Goal: Task Accomplishment & Management: Use online tool/utility

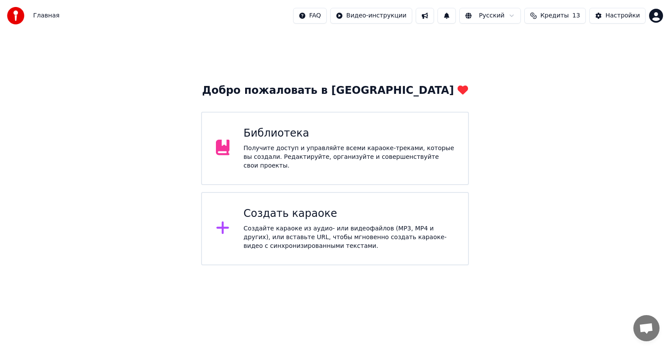
click at [333, 131] on div "Библиотека" at bounding box center [348, 133] width 211 height 14
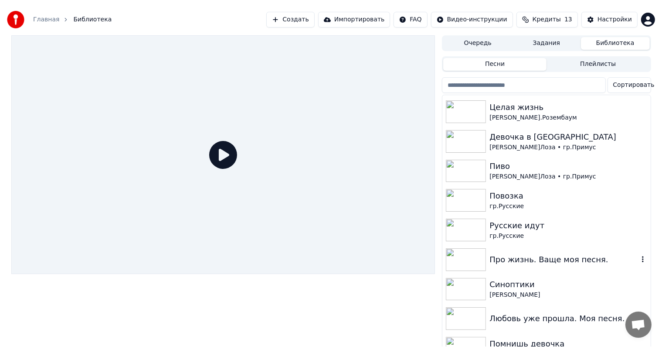
scroll to position [131, 0]
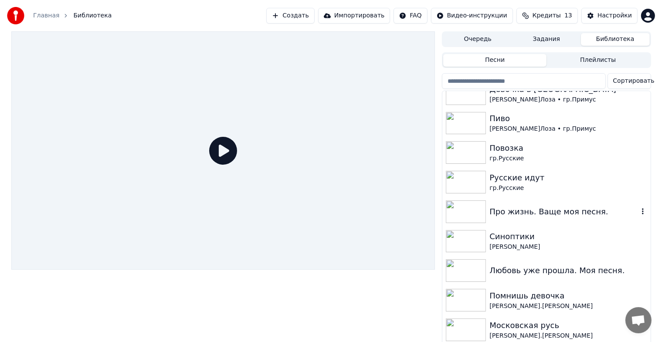
click at [467, 204] on img at bounding box center [466, 212] width 40 height 23
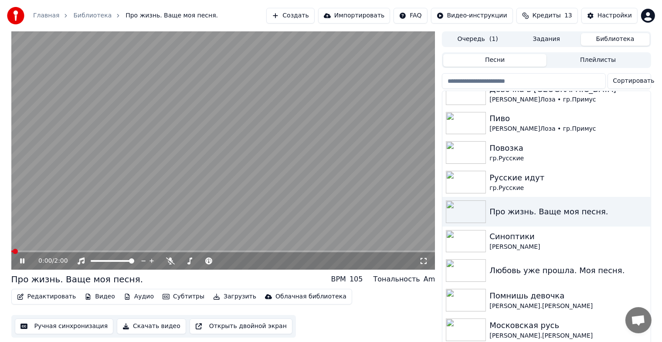
click at [20, 260] on icon at bounding box center [28, 261] width 20 height 7
click at [57, 324] on button "Ручная синхронизация" at bounding box center [64, 327] width 99 height 16
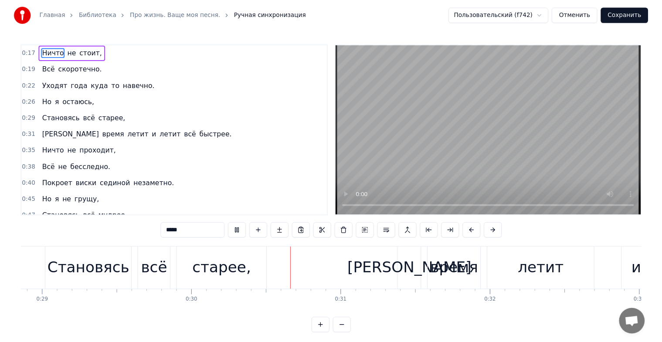
scroll to position [0, 4544]
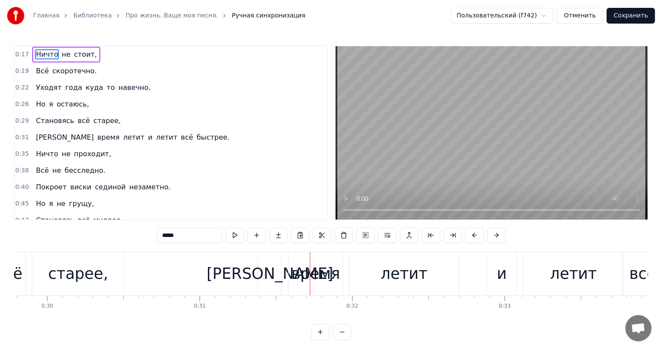
click at [86, 16] on link "Библиотека" at bounding box center [92, 15] width 38 height 9
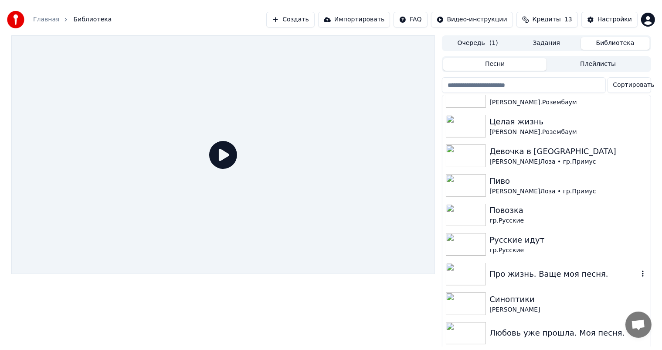
scroll to position [87, 0]
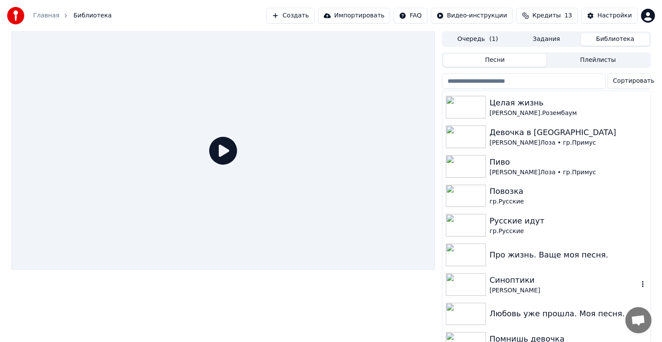
click at [472, 288] on img at bounding box center [466, 284] width 40 height 23
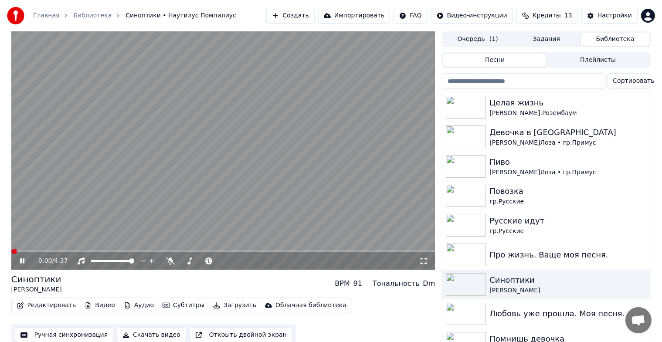
click at [19, 260] on icon at bounding box center [28, 261] width 20 height 7
click at [53, 334] on button "Ручная синхронизация" at bounding box center [64, 335] width 99 height 16
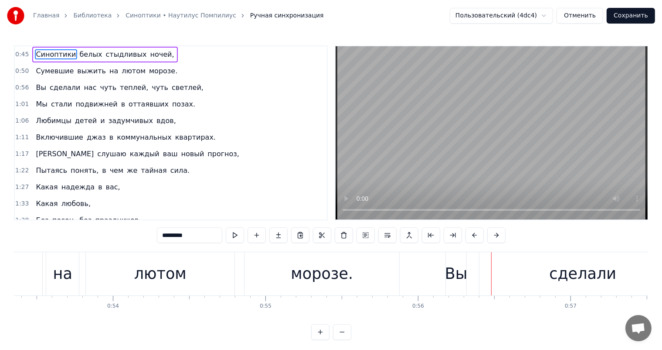
scroll to position [0, 6876]
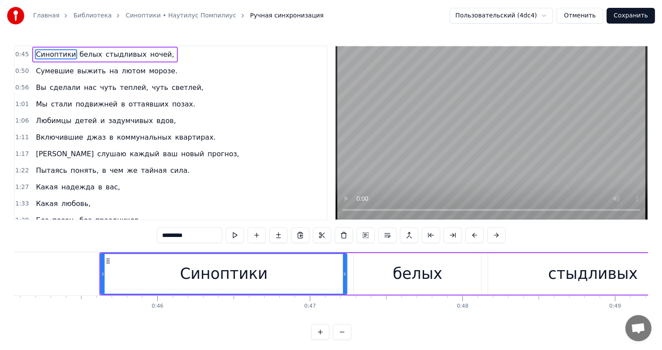
click at [3, 281] on div "Главная Библиотека Синоптики • Наутилус Помпилиус Ручная синхронизация Пользова…" at bounding box center [331, 170] width 662 height 340
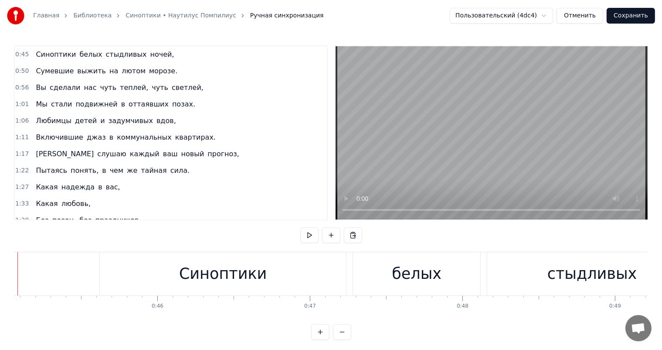
scroll to position [0, 6835]
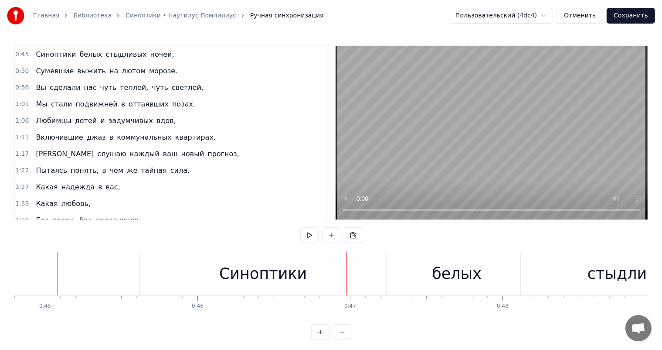
click at [309, 276] on div "Синоптики" at bounding box center [263, 273] width 246 height 43
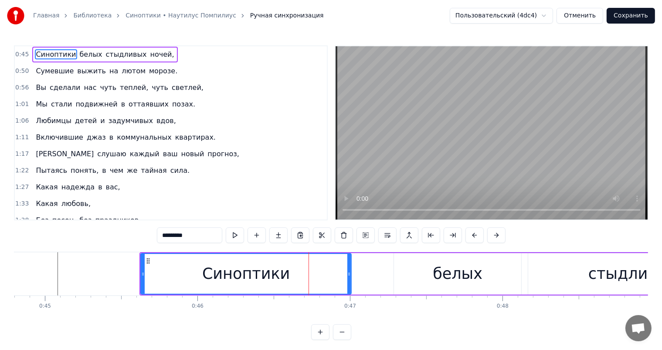
drag, startPoint x: 385, startPoint y: 269, endPoint x: 350, endPoint y: 274, distance: 36.1
click at [350, 274] on div at bounding box center [348, 274] width 3 height 40
click at [445, 284] on div "белых" at bounding box center [458, 273] width 50 height 23
type input "*****"
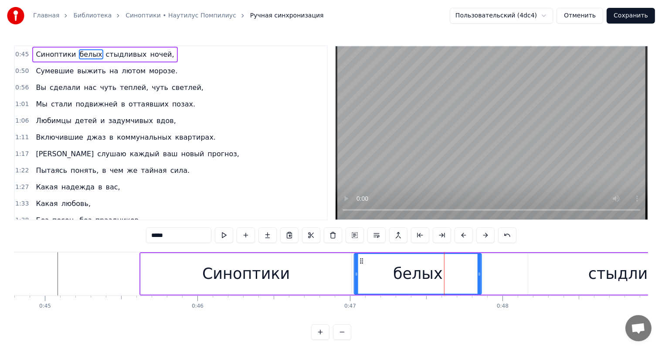
drag, startPoint x: 399, startPoint y: 258, endPoint x: 360, endPoint y: 259, distance: 39.7
click at [360, 259] on icon at bounding box center [361, 260] width 7 height 7
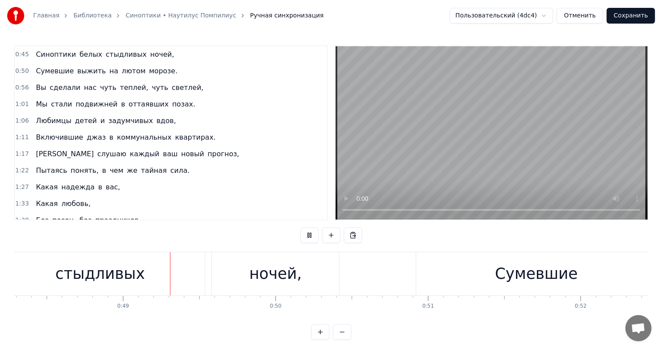
scroll to position [0, 7383]
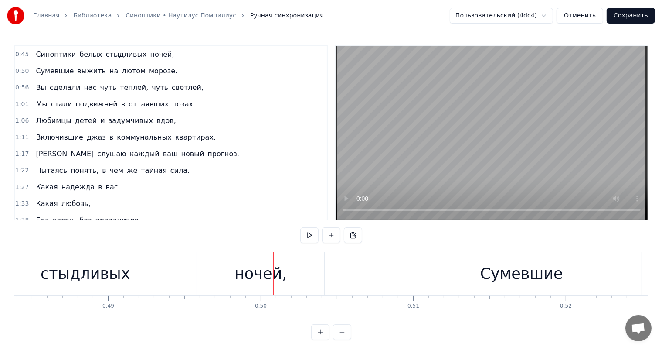
click at [172, 255] on div "стыдливых" at bounding box center [85, 273] width 210 height 43
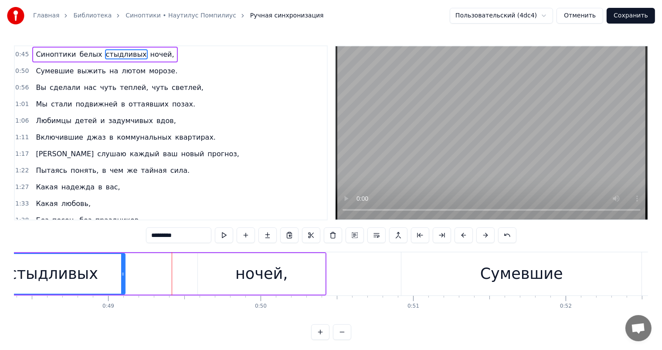
drag, startPoint x: 188, startPoint y: 269, endPoint x: 219, endPoint y: 269, distance: 31.0
click at [123, 265] on div at bounding box center [122, 274] width 3 height 40
drag, startPoint x: 218, startPoint y: 269, endPoint x: 208, endPoint y: 269, distance: 10.1
click at [217, 269] on div "ночей," at bounding box center [261, 273] width 127 height 41
type input "******"
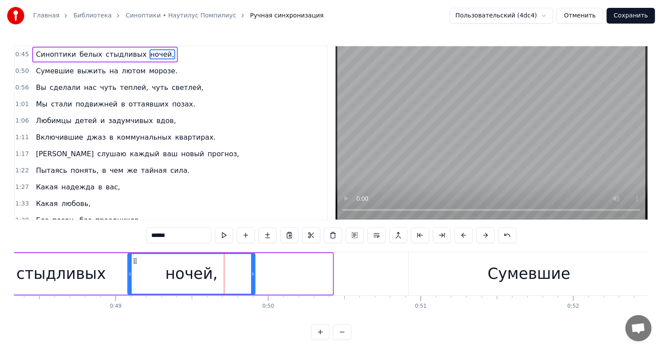
drag, startPoint x: 207, startPoint y: 260, endPoint x: 136, endPoint y: 266, distance: 71.3
click at [136, 266] on div "ночей," at bounding box center [192, 274] width 126 height 40
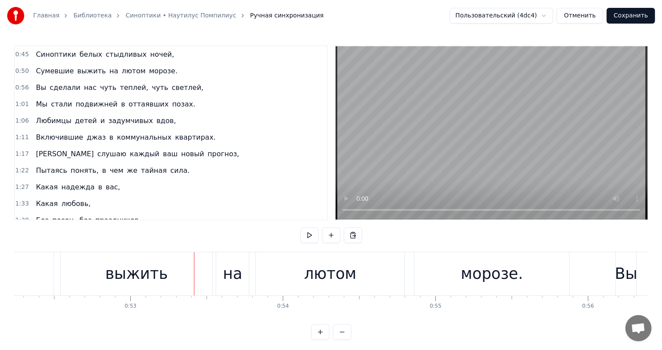
scroll to position [0, 7687]
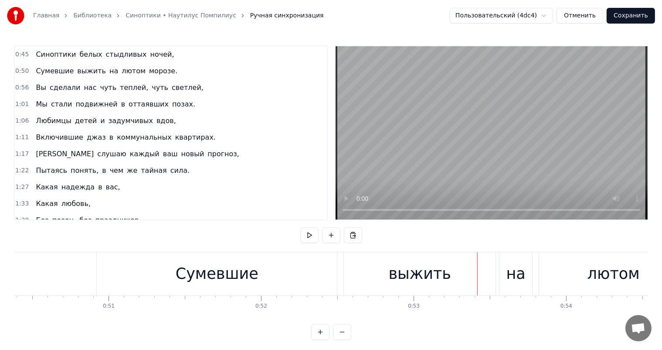
click at [187, 284] on div "Сумевшие" at bounding box center [217, 273] width 83 height 23
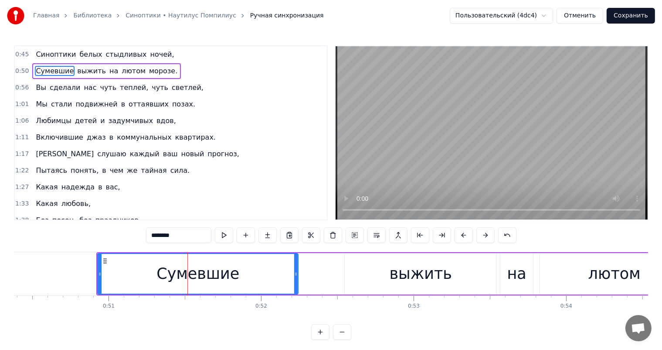
drag, startPoint x: 336, startPoint y: 270, endPoint x: 296, endPoint y: 276, distance: 40.2
click at [296, 276] on icon at bounding box center [295, 273] width 3 height 7
click at [412, 282] on div "выжить" at bounding box center [421, 273] width 63 height 23
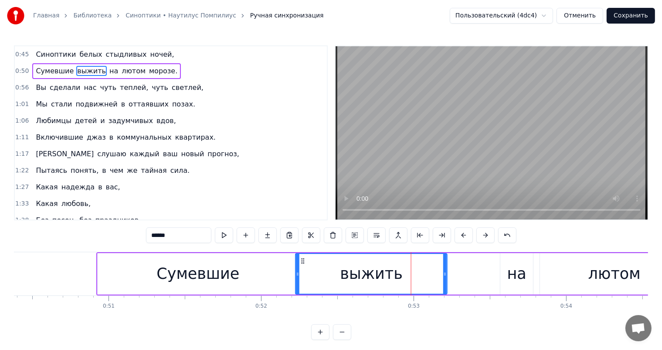
drag, startPoint x: 351, startPoint y: 259, endPoint x: 304, endPoint y: 268, distance: 48.1
click at [302, 270] on div "выжить" at bounding box center [371, 274] width 151 height 40
click at [289, 269] on div "Сумевшие" at bounding box center [198, 273] width 201 height 41
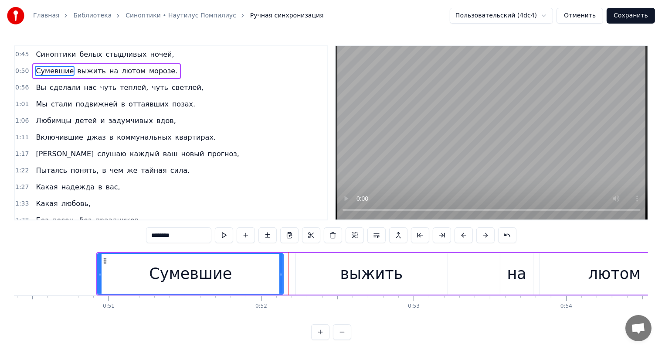
drag, startPoint x: 295, startPoint y: 270, endPoint x: 280, endPoint y: 276, distance: 15.9
click at [280, 276] on icon at bounding box center [280, 273] width 3 height 7
drag, startPoint x: 327, startPoint y: 275, endPoint x: 320, endPoint y: 276, distance: 7.5
click at [325, 276] on div "выжить" at bounding box center [372, 273] width 152 height 41
type input "******"
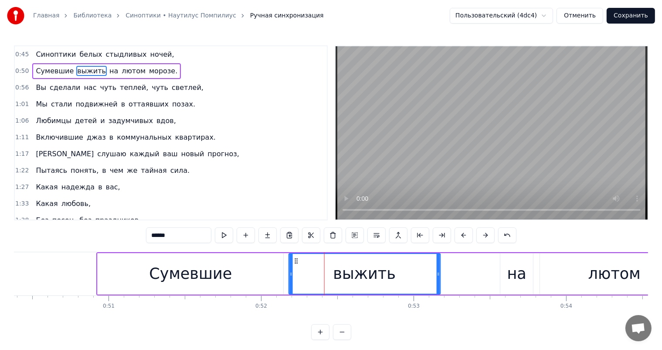
drag, startPoint x: 303, startPoint y: 259, endPoint x: 296, endPoint y: 261, distance: 7.3
click at [296, 261] on icon at bounding box center [296, 260] width 7 height 7
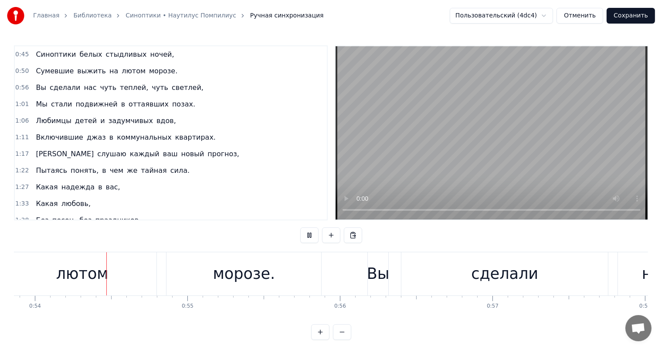
scroll to position [0, 8226]
click at [105, 274] on div "лютом" at bounding box center [75, 273] width 149 height 43
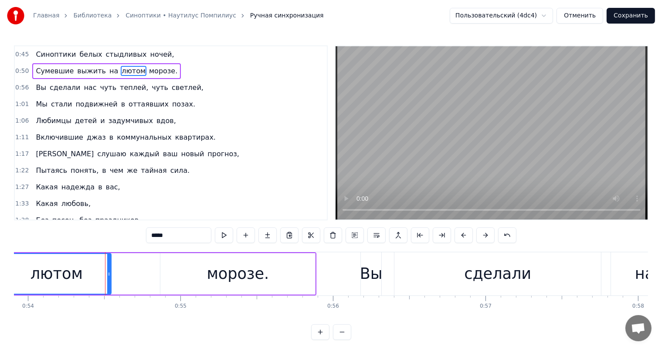
drag, startPoint x: 149, startPoint y: 272, endPoint x: 110, endPoint y: 272, distance: 39.2
click at [110, 272] on icon at bounding box center [108, 273] width 3 height 7
drag, startPoint x: 187, startPoint y: 273, endPoint x: 165, endPoint y: 270, distance: 22.1
click at [163, 270] on div "морозе." at bounding box center [237, 273] width 155 height 41
type input "*******"
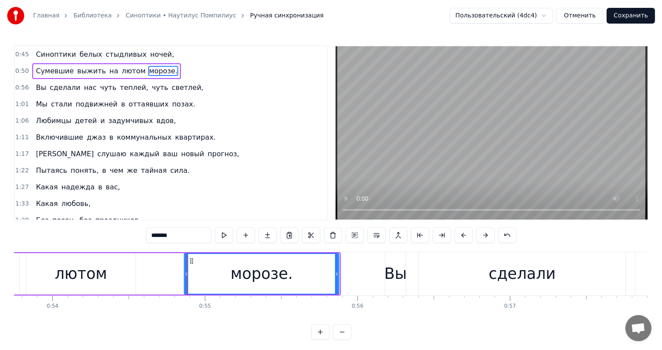
scroll to position [0, 8201]
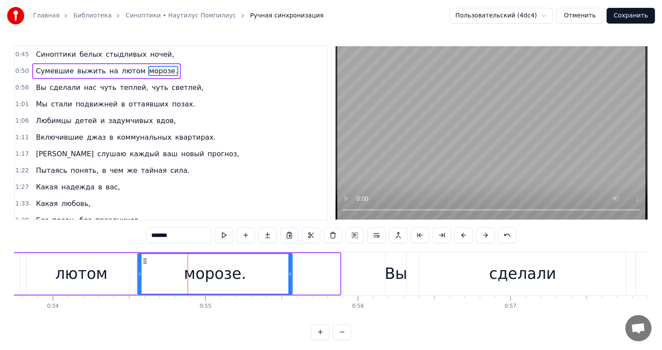
drag, startPoint x: 166, startPoint y: 259, endPoint x: 145, endPoint y: 278, distance: 28.1
click at [145, 278] on div "морозе." at bounding box center [216, 274] width 154 height 40
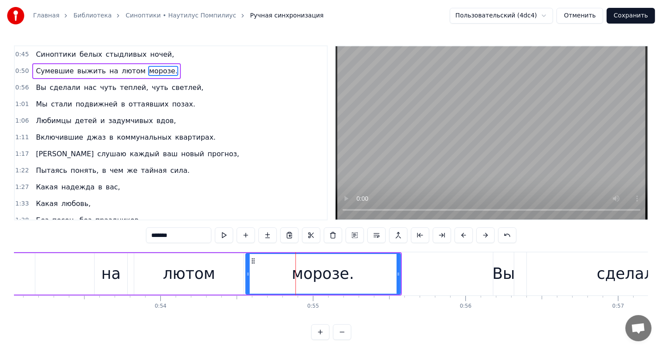
scroll to position [0, 7401]
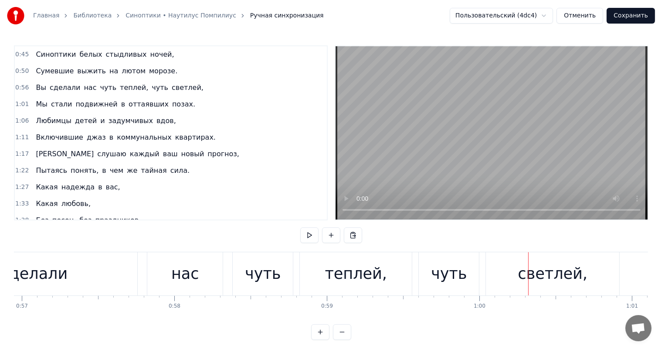
scroll to position [0, 8451]
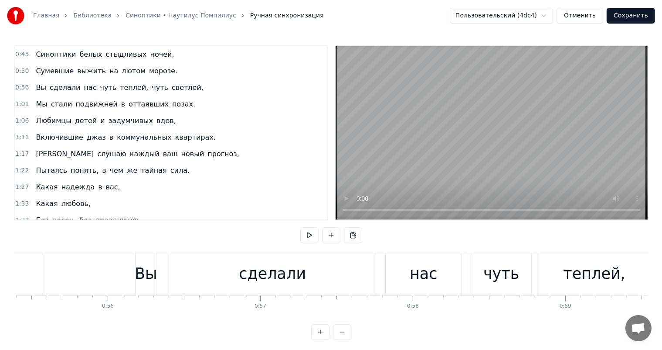
click at [143, 272] on div "Вы" at bounding box center [146, 273] width 23 height 23
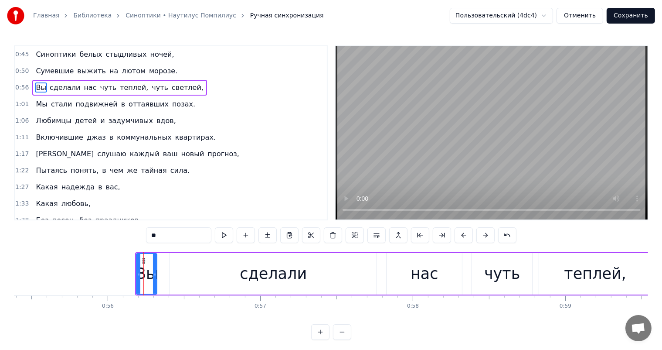
click at [231, 271] on div "сделали" at bounding box center [273, 273] width 207 height 41
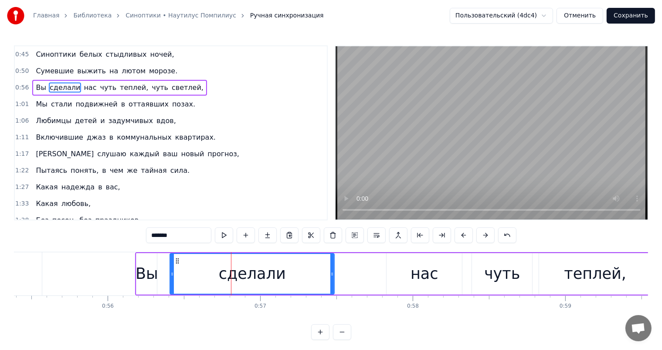
drag, startPoint x: 374, startPoint y: 273, endPoint x: 377, endPoint y: 282, distance: 9.2
click at [332, 274] on icon at bounding box center [331, 273] width 3 height 7
click at [408, 279] on div "нас" at bounding box center [424, 273] width 75 height 41
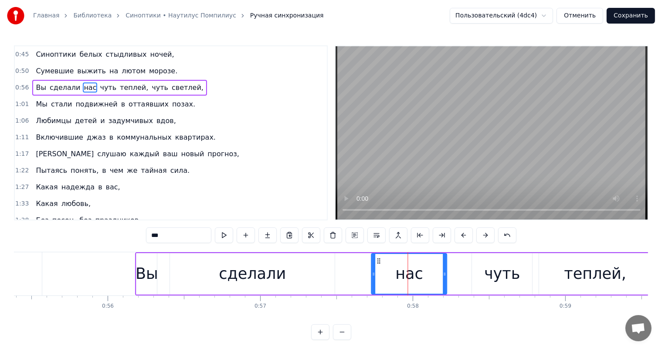
drag, startPoint x: 388, startPoint y: 261, endPoint x: 377, endPoint y: 265, distance: 11.4
click at [377, 265] on div "нас" at bounding box center [409, 274] width 75 height 40
click at [505, 272] on div "чуть" at bounding box center [502, 273] width 36 height 23
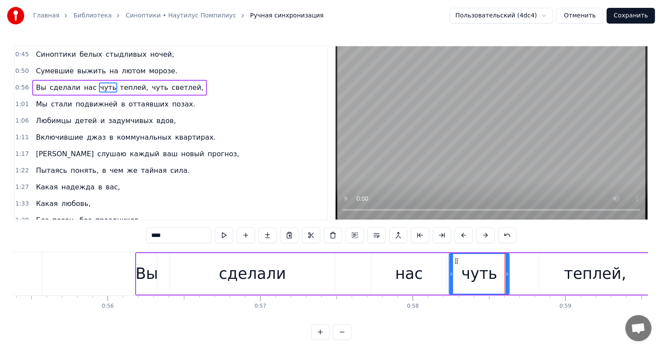
drag, startPoint x: 470, startPoint y: 260, endPoint x: 456, endPoint y: 266, distance: 15.2
click at [456, 266] on div "чуть" at bounding box center [478, 274] width 59 height 40
click at [568, 280] on div "теплей," at bounding box center [595, 273] width 112 height 41
type input "*******"
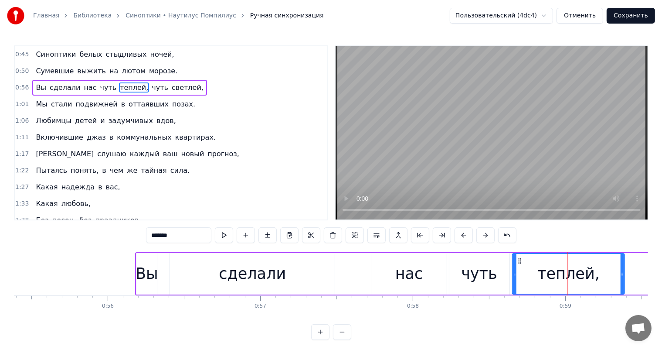
drag, startPoint x: 528, startPoint y: 261, endPoint x: 516, endPoint y: 262, distance: 12.2
click at [517, 262] on icon at bounding box center [520, 260] width 7 height 7
drag, startPoint x: 623, startPoint y: 270, endPoint x: 608, endPoint y: 277, distance: 16.4
click at [608, 277] on div at bounding box center [607, 274] width 3 height 40
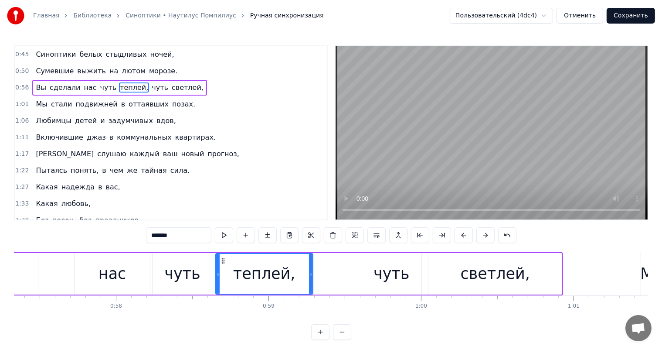
click at [77, 279] on div "Вы сделали нас чуть теплей, чуть светлей," at bounding box center [200, 273] width 725 height 43
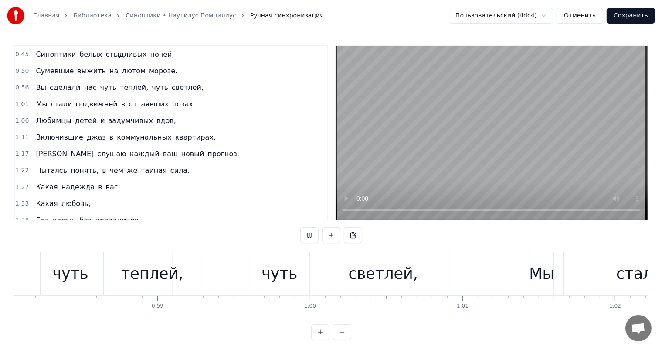
scroll to position [0, 8894]
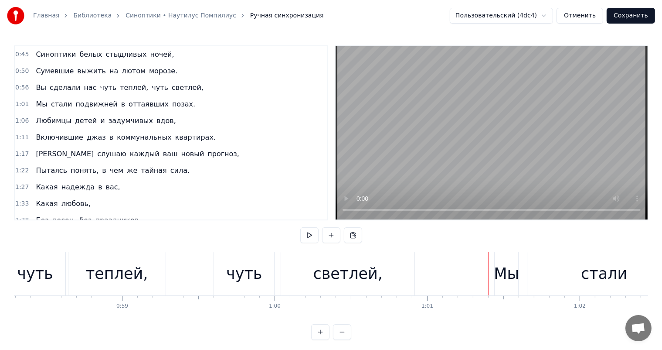
drag, startPoint x: 345, startPoint y: 277, endPoint x: 348, endPoint y: 274, distance: 4.6
click at [348, 274] on div "светлей," at bounding box center [348, 273] width 70 height 23
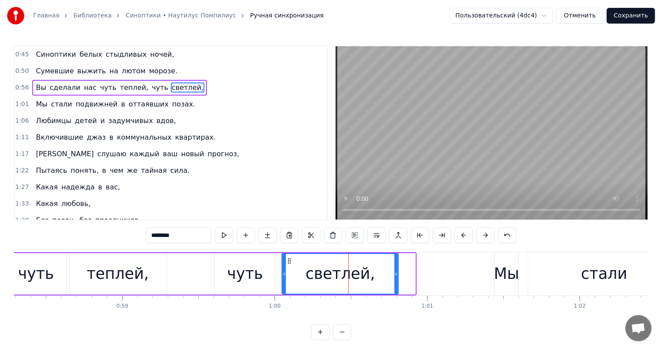
drag, startPoint x: 413, startPoint y: 274, endPoint x: 396, endPoint y: 277, distance: 17.4
click at [396, 277] on div at bounding box center [396, 274] width 3 height 40
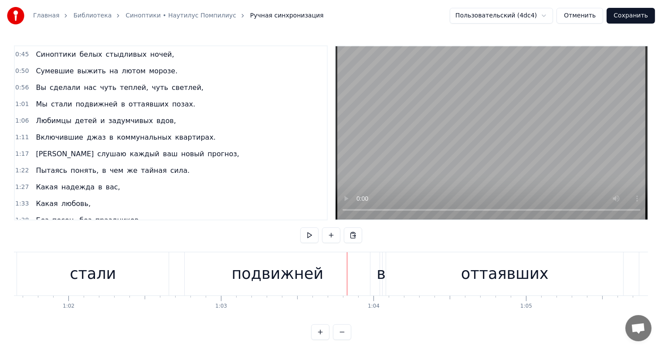
scroll to position [0, 9287]
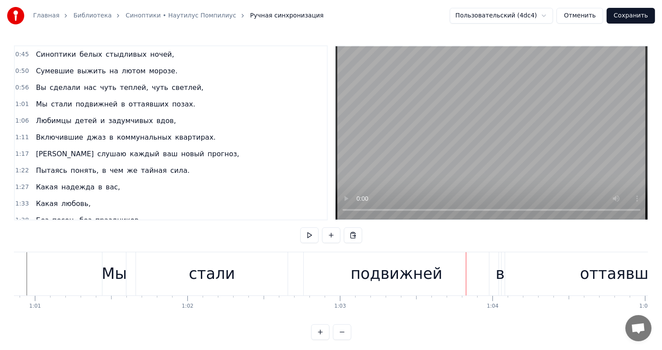
click at [206, 279] on div "стали" at bounding box center [212, 273] width 46 height 23
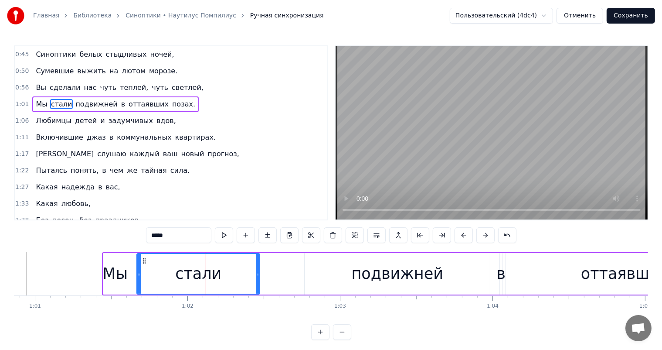
drag, startPoint x: 286, startPoint y: 276, endPoint x: 258, endPoint y: 279, distance: 29.0
click at [258, 279] on div at bounding box center [257, 274] width 3 height 40
click at [412, 282] on div "подвижней" at bounding box center [398, 273] width 92 height 23
type input "*********"
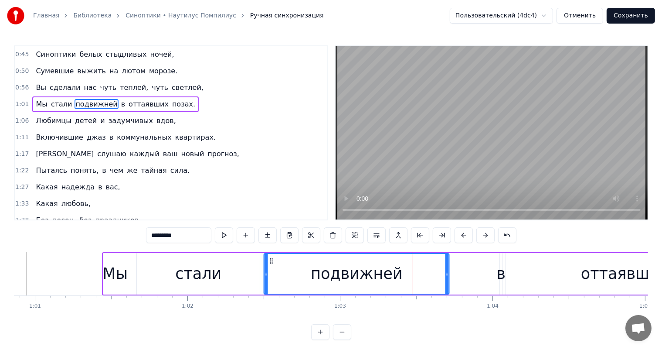
drag, startPoint x: 312, startPoint y: 260, endPoint x: 277, endPoint y: 269, distance: 35.6
click at [270, 266] on div "подвижней" at bounding box center [357, 274] width 184 height 40
drag, startPoint x: 446, startPoint y: 277, endPoint x: 413, endPoint y: 280, distance: 33.3
click at [413, 280] on div at bounding box center [413, 274] width 3 height 40
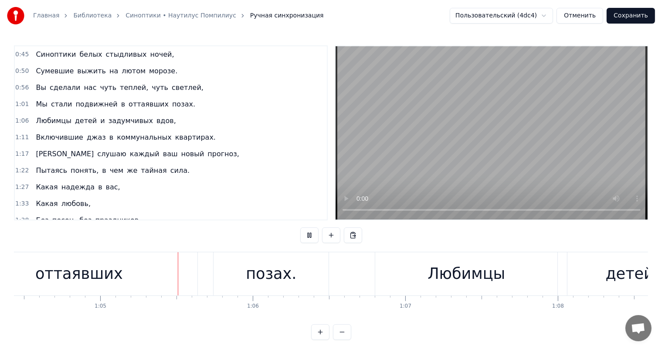
scroll to position [0, 9843]
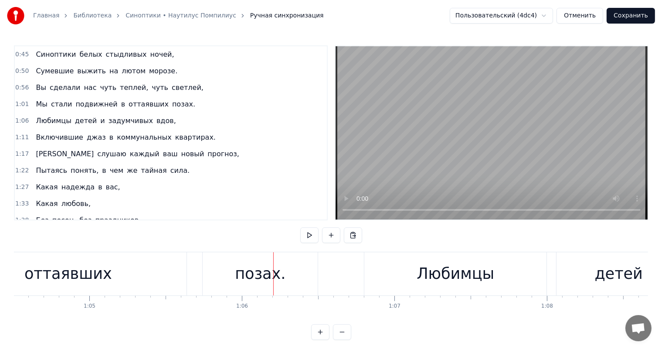
drag, startPoint x: 84, startPoint y: 280, endPoint x: 176, endPoint y: 266, distance: 93.1
click at [89, 279] on div "оттаявших" at bounding box center [68, 273] width 88 height 23
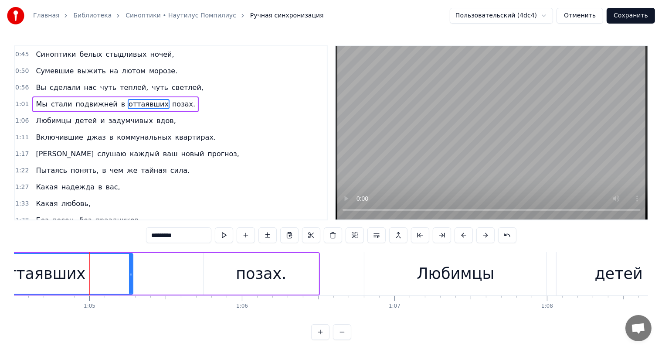
drag, startPoint x: 185, startPoint y: 269, endPoint x: 238, endPoint y: 269, distance: 53.6
click at [133, 274] on div "оттаявших" at bounding box center [42, 273] width 184 height 41
click at [243, 266] on div "позах." at bounding box center [261, 273] width 51 height 23
type input "******"
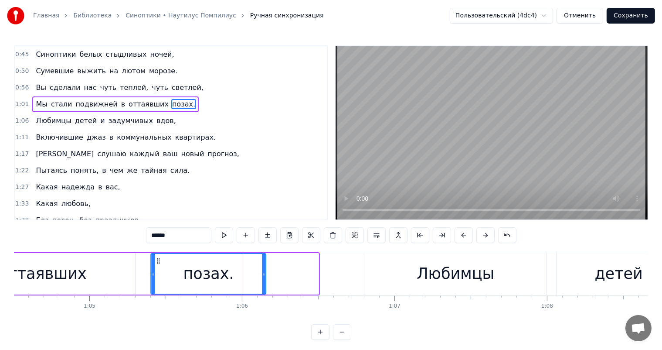
drag, startPoint x: 209, startPoint y: 259, endPoint x: 157, endPoint y: 269, distance: 53.7
click at [157, 269] on div "позах." at bounding box center [209, 274] width 114 height 40
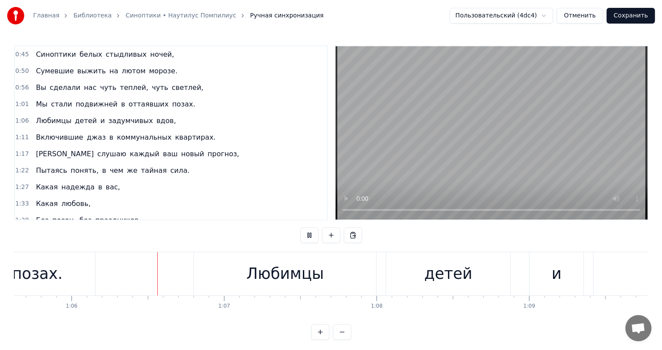
scroll to position [0, 10019]
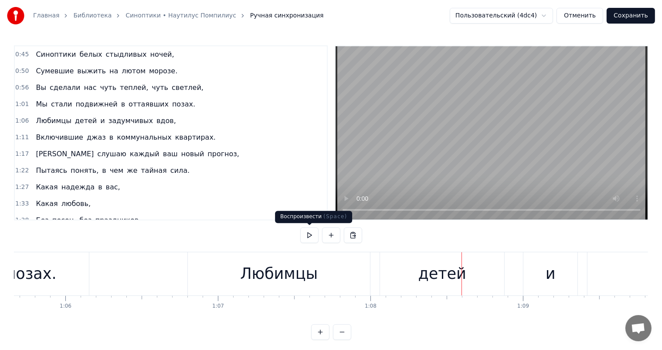
click at [289, 260] on div "Любимцы" at bounding box center [279, 273] width 182 height 43
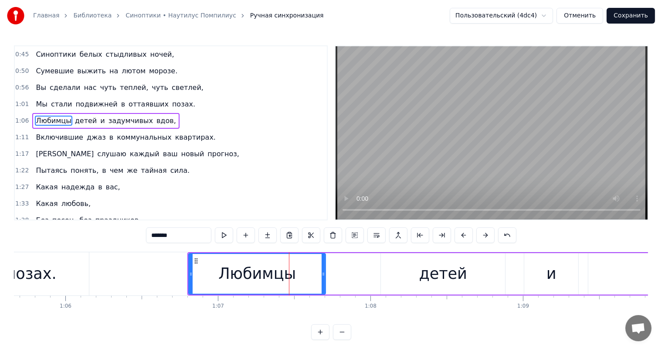
drag, startPoint x: 368, startPoint y: 270, endPoint x: 323, endPoint y: 277, distance: 45.9
click at [323, 277] on div at bounding box center [323, 274] width 3 height 40
click at [425, 266] on div "детей" at bounding box center [443, 273] width 48 height 23
type input "*****"
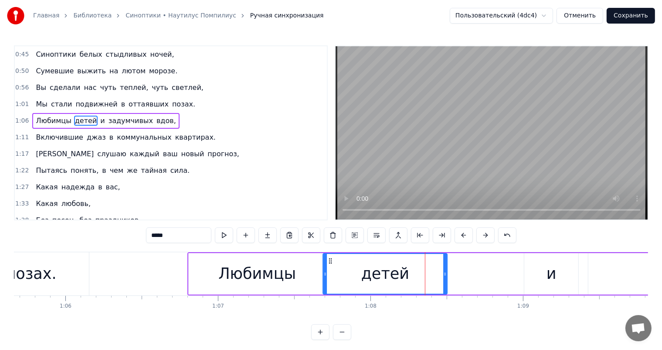
drag, startPoint x: 388, startPoint y: 260, endPoint x: 330, endPoint y: 267, distance: 58.4
click at [330, 267] on div "детей" at bounding box center [384, 274] width 123 height 40
drag, startPoint x: 446, startPoint y: 274, endPoint x: 285, endPoint y: 253, distance: 162.7
click at [427, 278] on div at bounding box center [427, 274] width 3 height 40
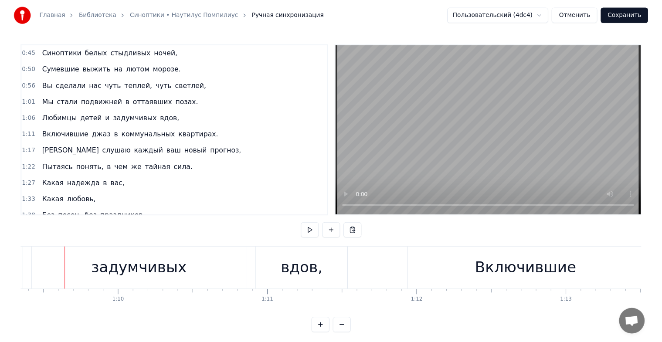
scroll to position [0, 10583]
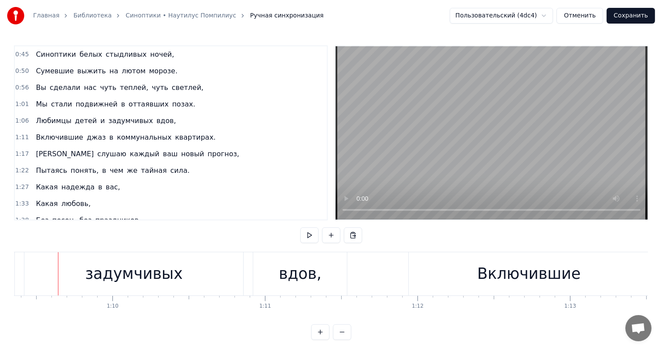
click at [644, 17] on button "Сохранить" at bounding box center [631, 16] width 48 height 16
